Goal: Task Accomplishment & Management: Use online tool/utility

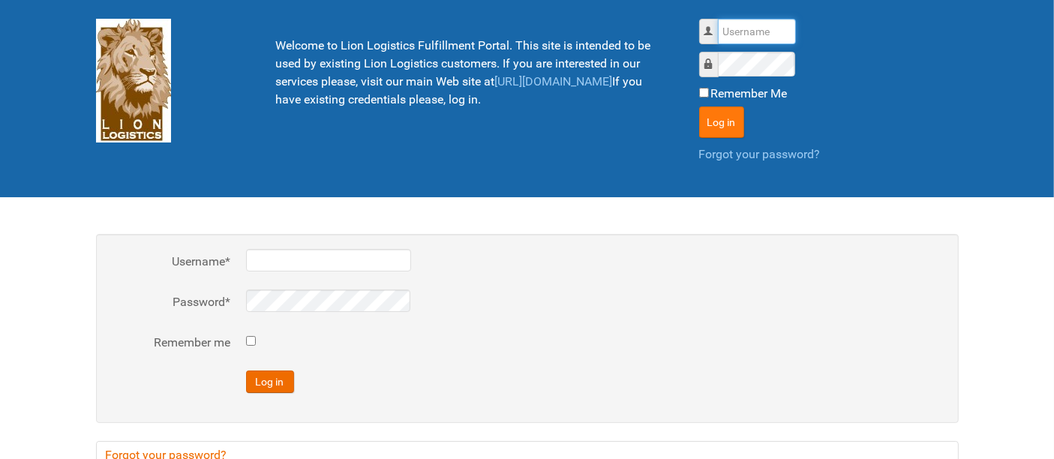
type input "al"
click at [730, 123] on button "Log in" at bounding box center [721, 121] width 45 height 31
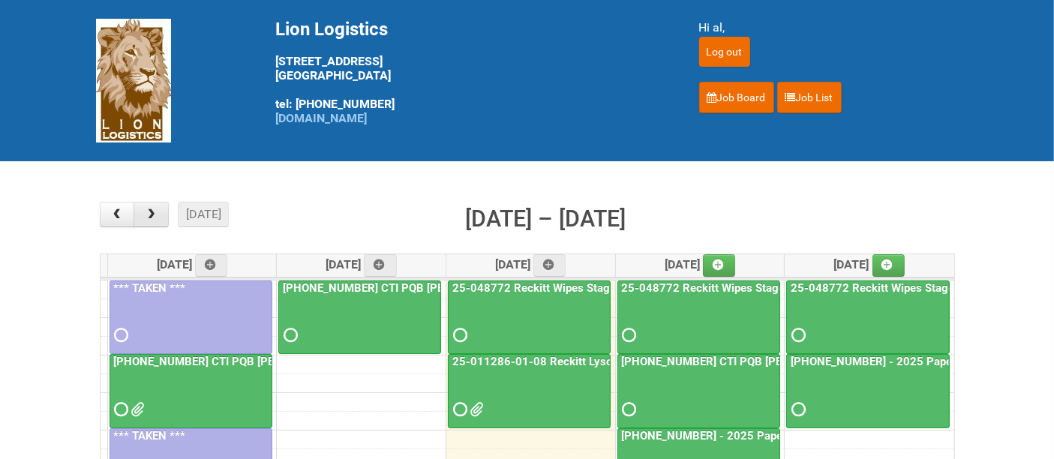
click at [156, 223] on button "button" at bounding box center [150, 214] width 35 height 25
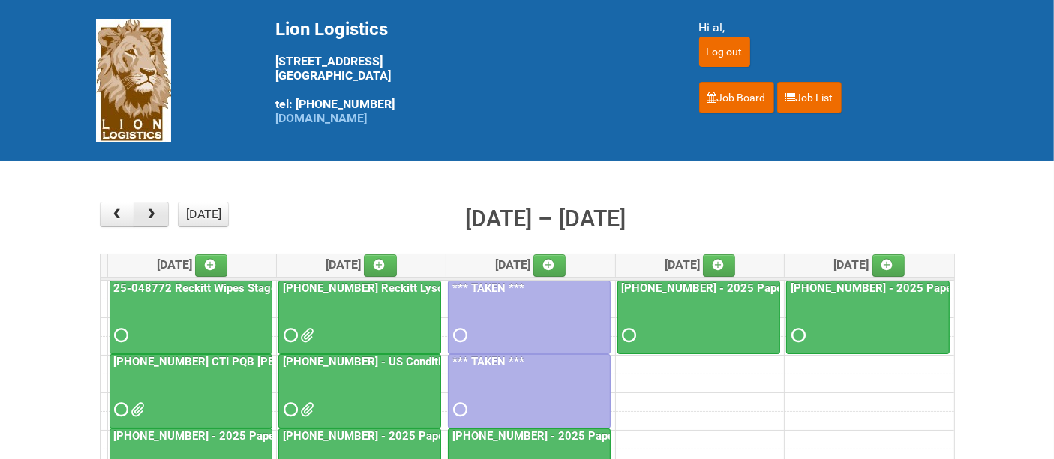
click at [156, 225] on button "button" at bounding box center [150, 214] width 35 height 25
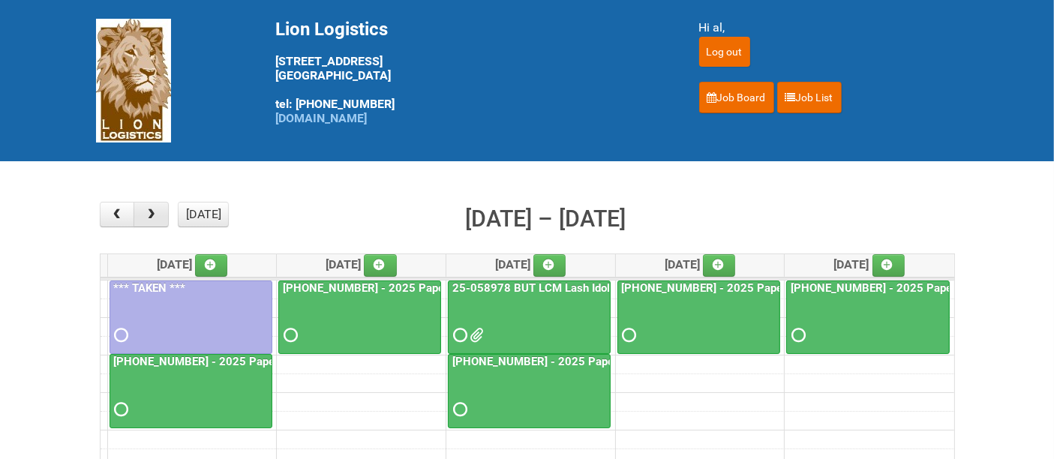
click at [156, 224] on button "button" at bounding box center [150, 214] width 35 height 25
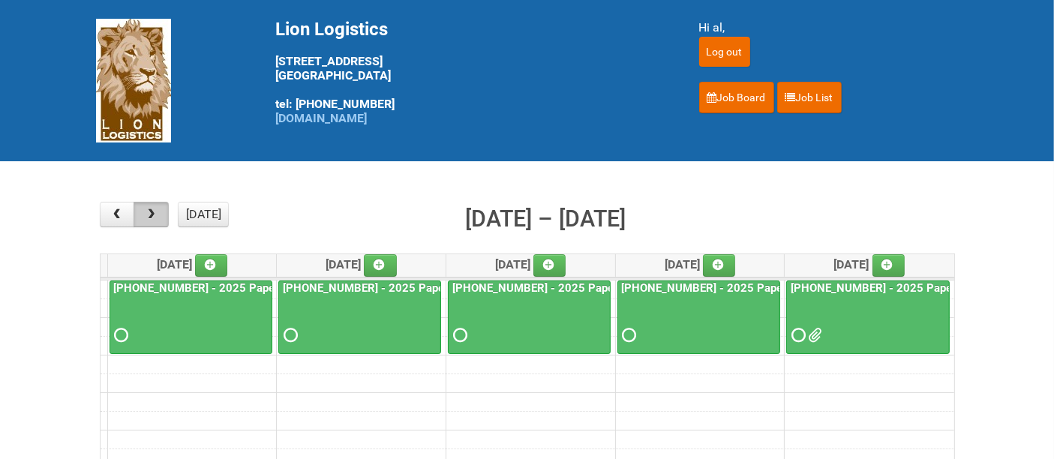
click at [156, 224] on button "button" at bounding box center [150, 214] width 35 height 25
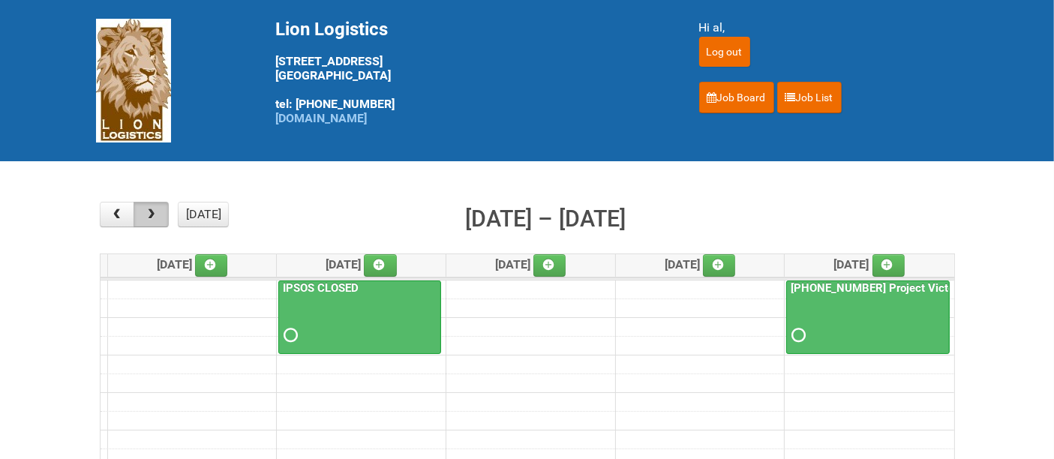
click at [157, 223] on button "button" at bounding box center [150, 214] width 35 height 25
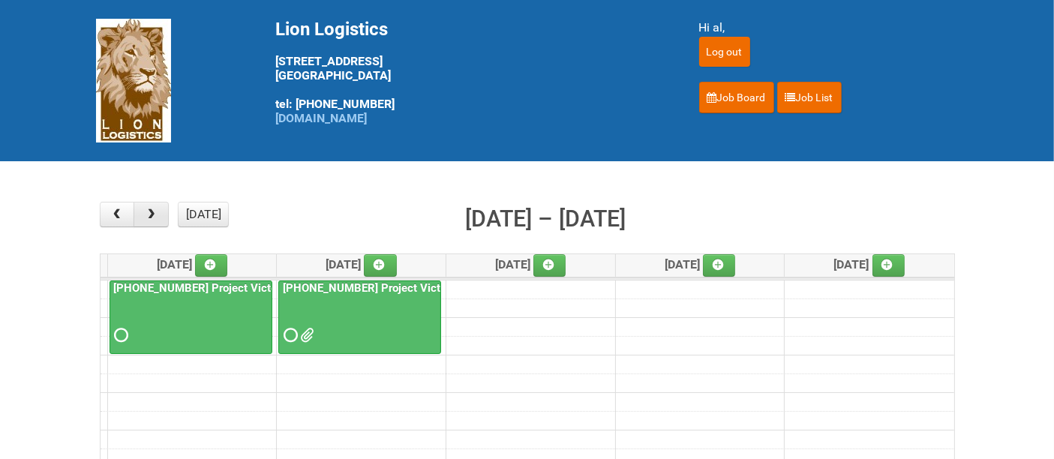
click at [157, 221] on button "button" at bounding box center [150, 214] width 35 height 25
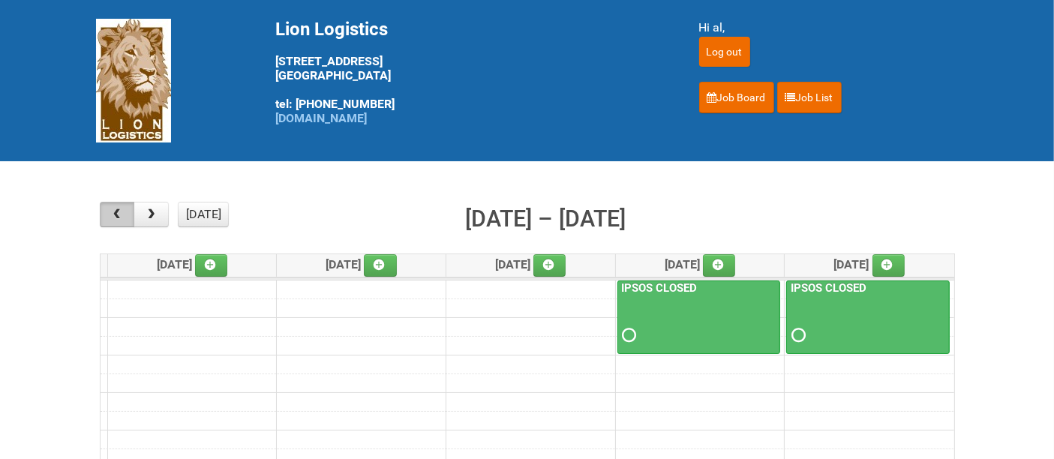
click at [131, 217] on button "button" at bounding box center [117, 214] width 35 height 25
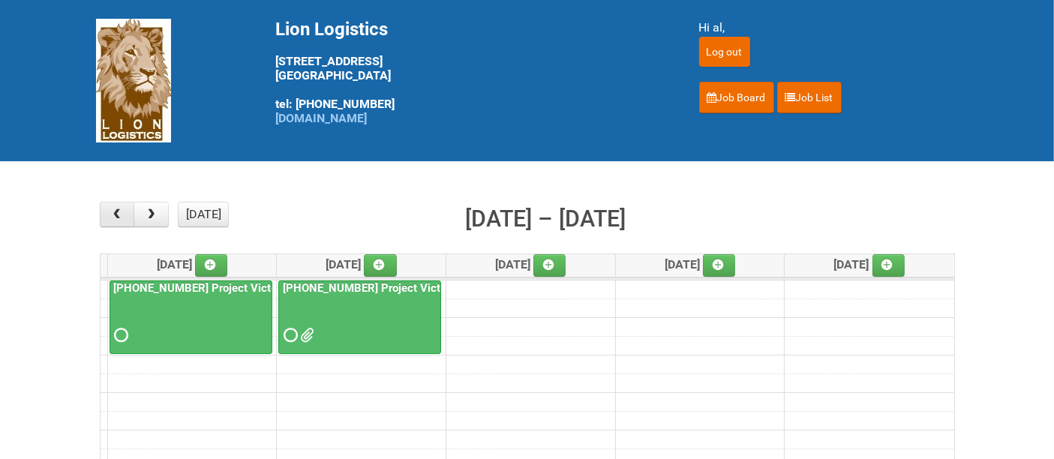
click at [131, 217] on button "button" at bounding box center [117, 214] width 35 height 25
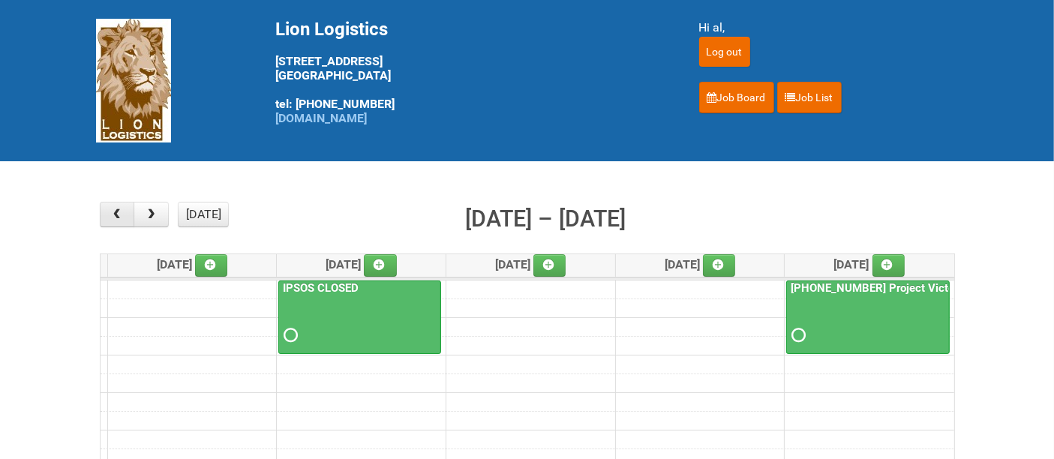
click at [131, 217] on button "button" at bounding box center [117, 214] width 35 height 25
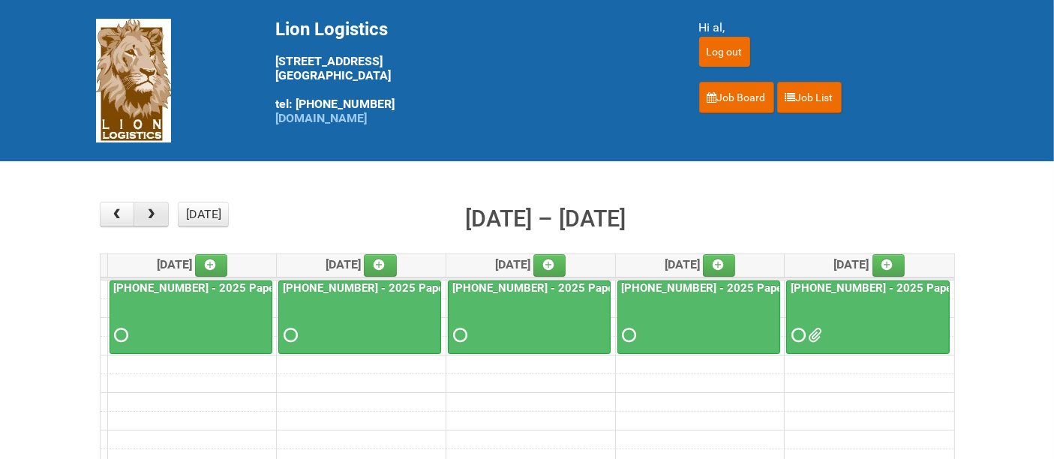
click at [160, 208] on button "button" at bounding box center [150, 214] width 35 height 25
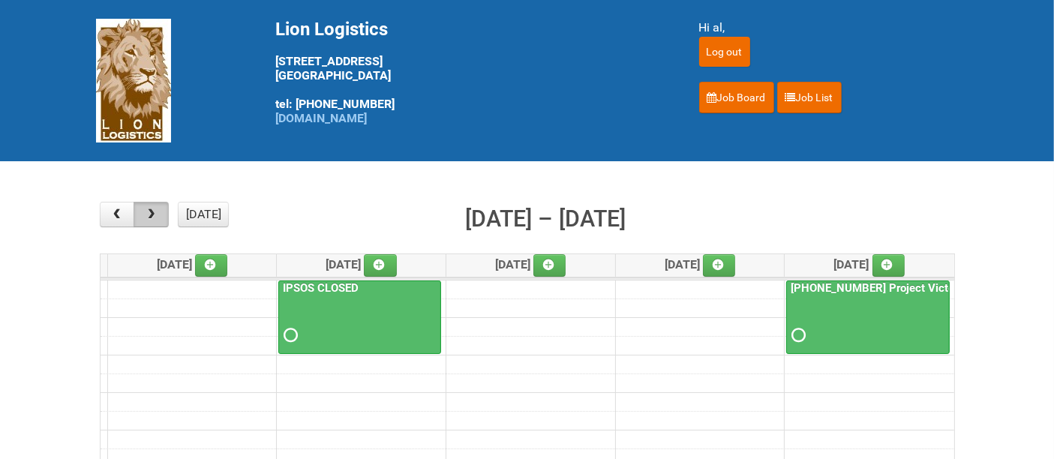
click at [136, 219] on button "button" at bounding box center [150, 214] width 35 height 25
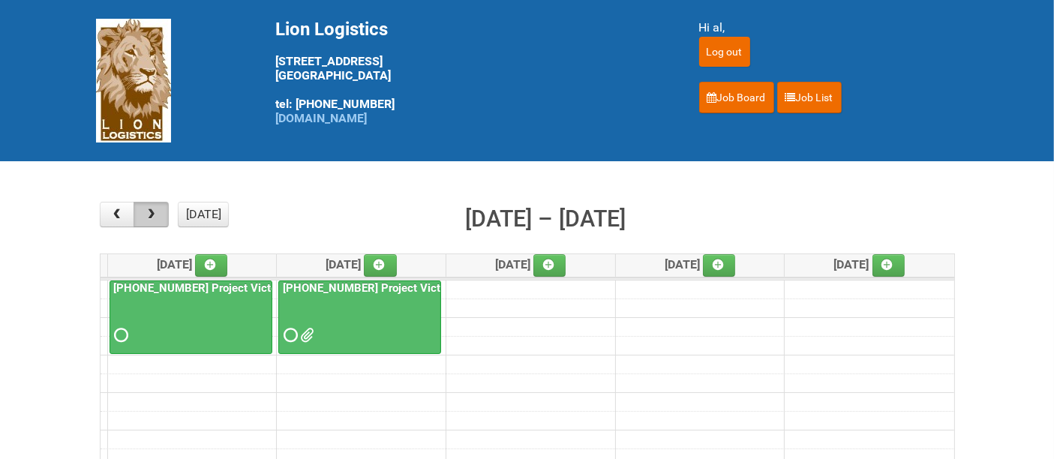
click at [154, 216] on span "button" at bounding box center [151, 214] width 14 height 12
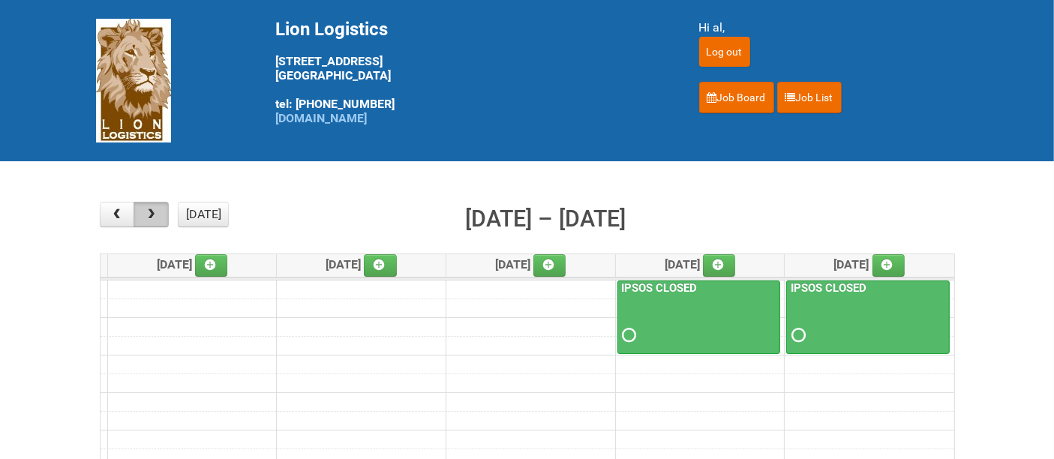
click at [154, 216] on span "button" at bounding box center [151, 214] width 14 height 12
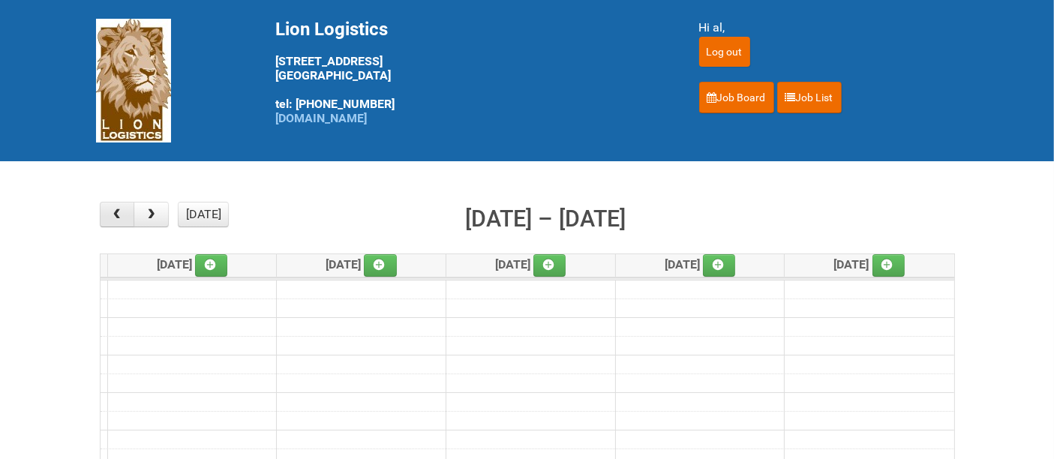
click at [121, 217] on span "button" at bounding box center [116, 214] width 14 height 12
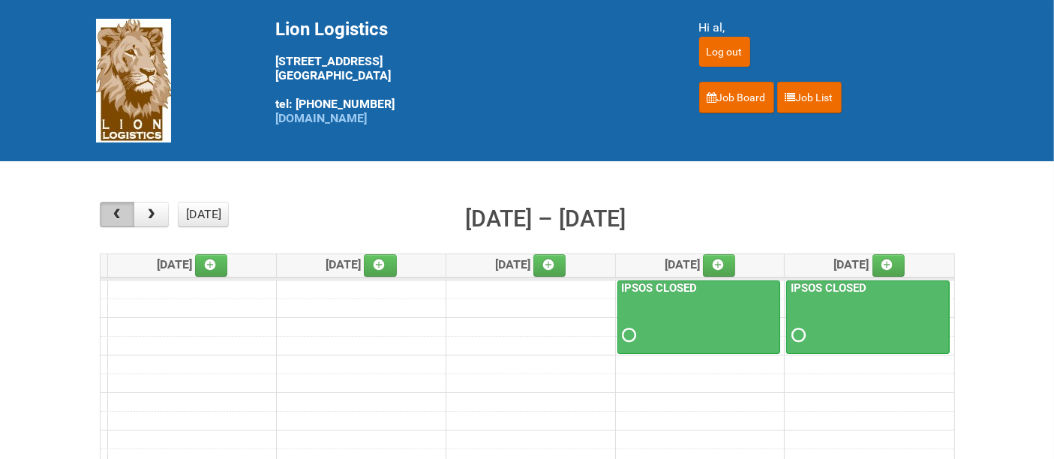
click at [121, 217] on span "button" at bounding box center [116, 214] width 14 height 12
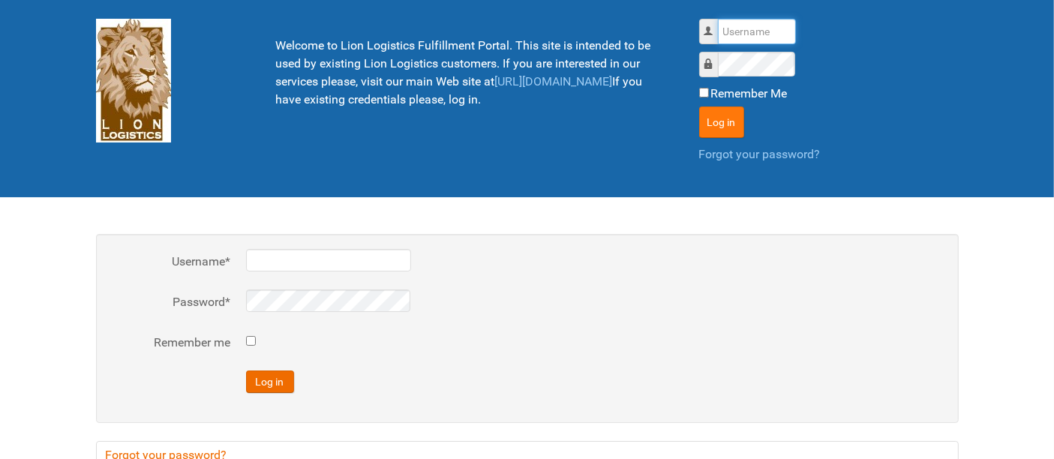
type input "al"
click at [714, 125] on button "Log in" at bounding box center [721, 121] width 45 height 31
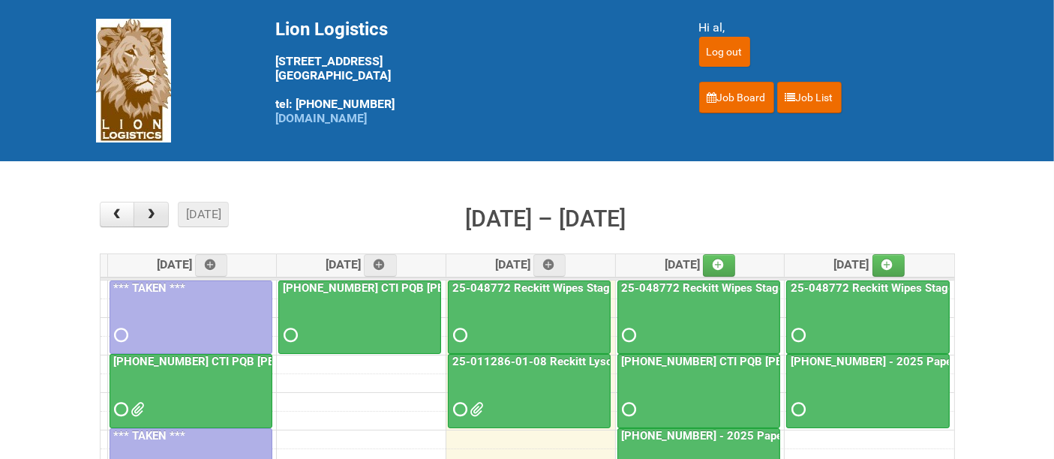
click at [148, 202] on button "button" at bounding box center [150, 214] width 35 height 25
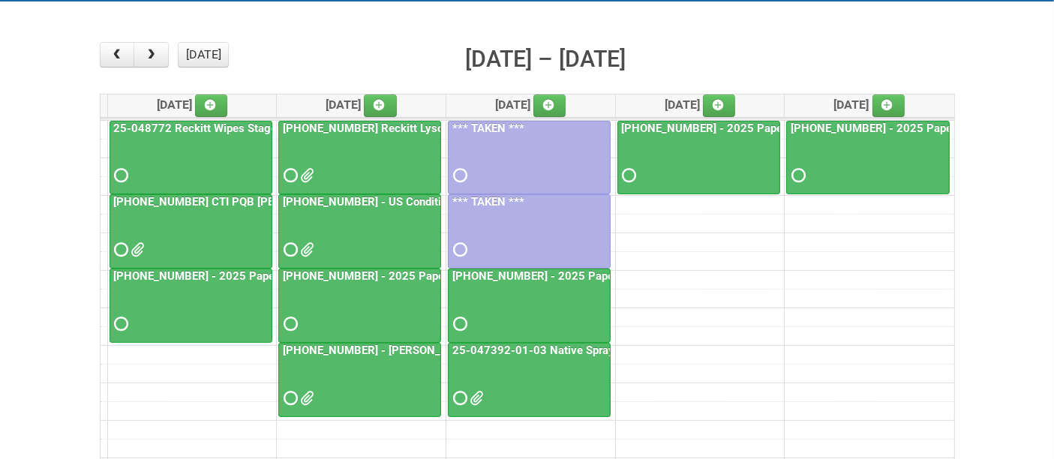
scroll to position [166, 0]
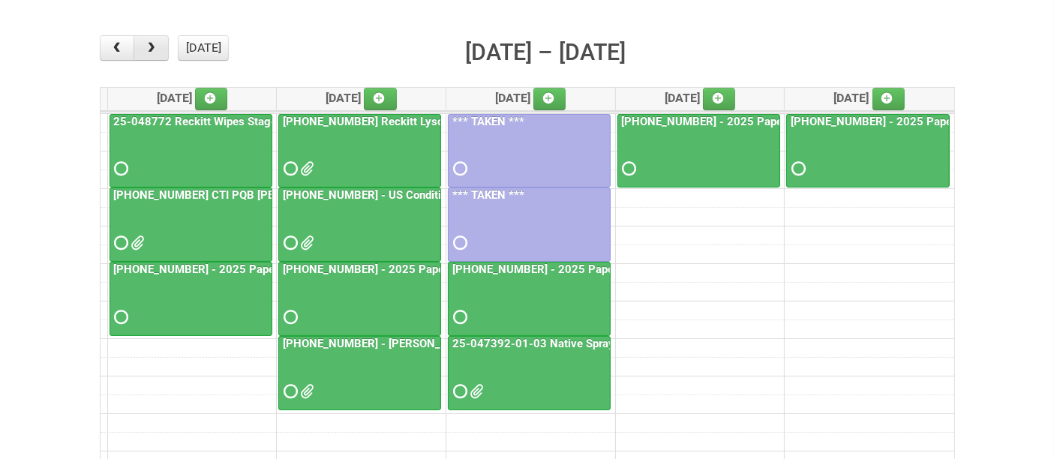
click at [155, 48] on span "button" at bounding box center [151, 48] width 14 height 12
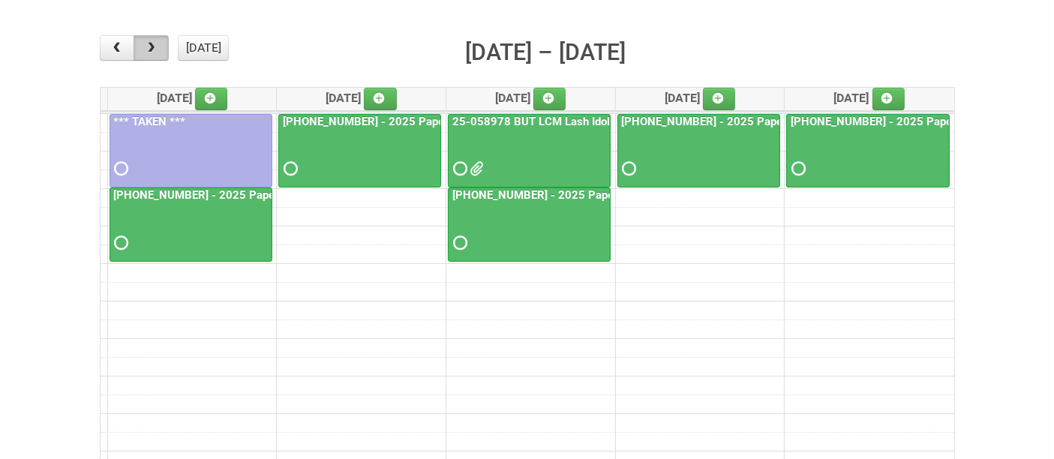
click at [155, 48] on span "button" at bounding box center [151, 48] width 14 height 12
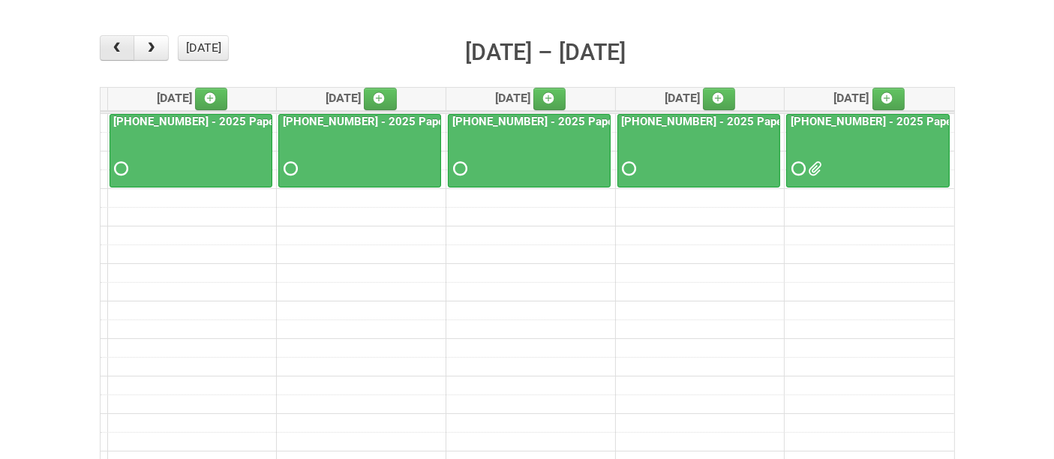
click at [121, 52] on span "button" at bounding box center [116, 48] width 14 height 12
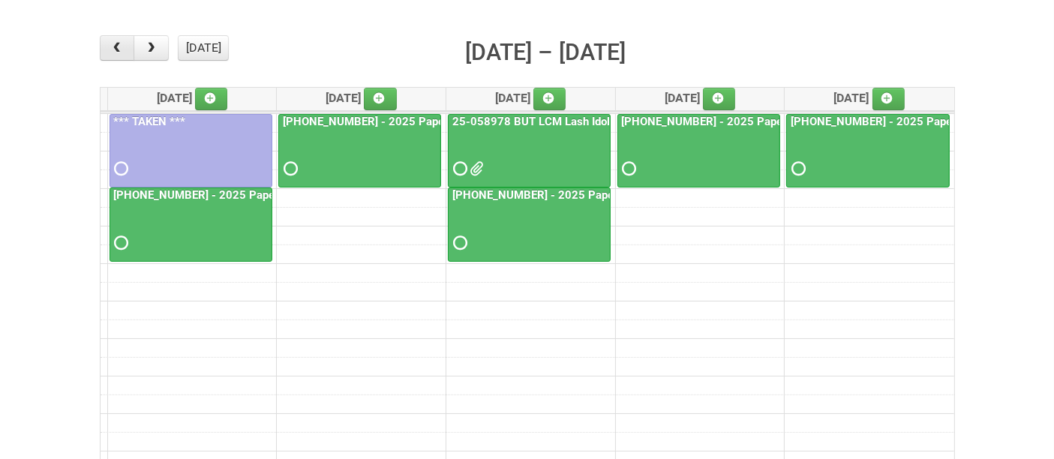
click at [118, 52] on span "button" at bounding box center [116, 48] width 14 height 12
